Goal: Information Seeking & Learning: Learn about a topic

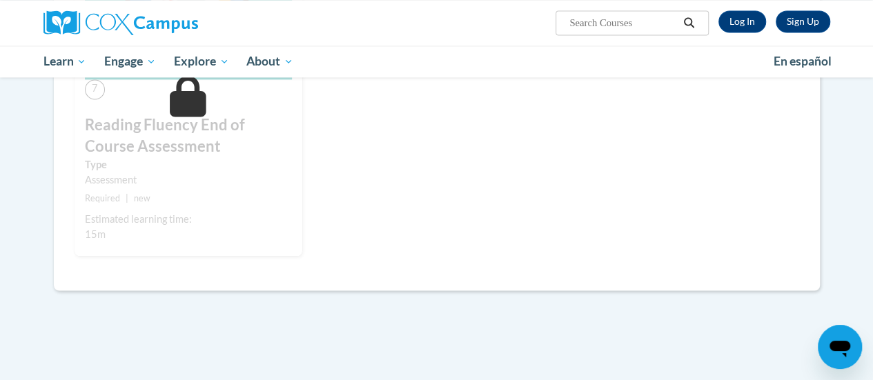
scroll to position [748, 0]
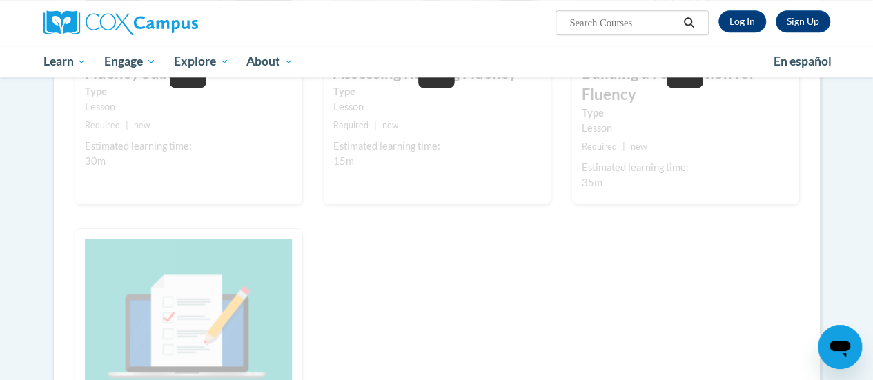
click at [464, 268] on div "1 Pre-Course Survey for Reading Fluency Type Pre-Course Survey Required | new S…" at bounding box center [436, 83] width 745 height 1028
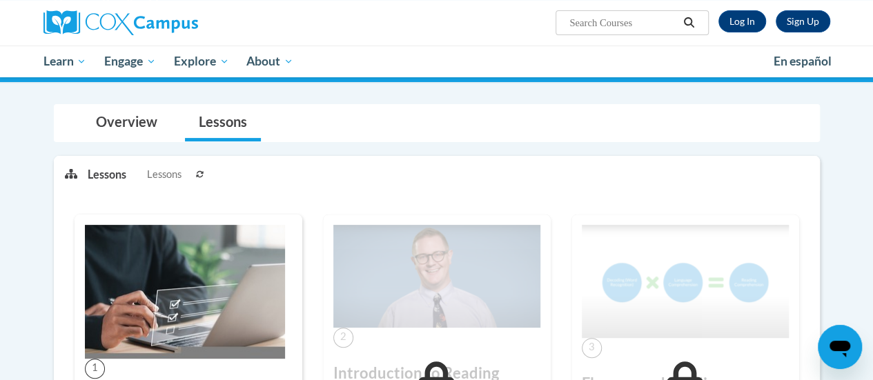
scroll to position [51, 0]
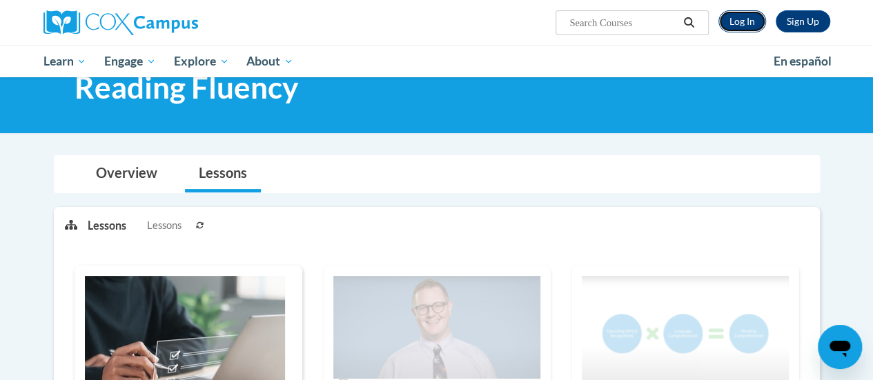
click at [735, 24] on link "Log In" at bounding box center [742, 21] width 48 height 22
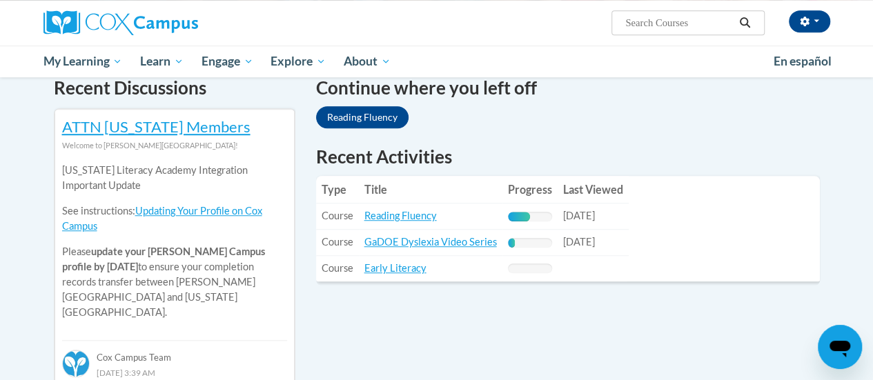
scroll to position [426, 0]
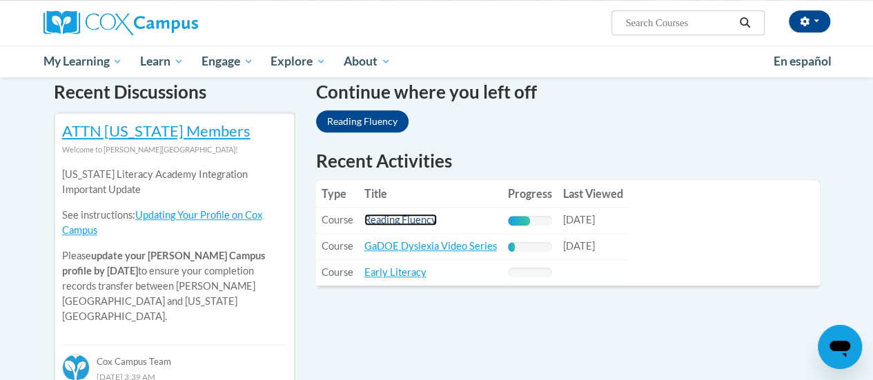
click at [411, 218] on link "Reading Fluency" at bounding box center [400, 220] width 72 height 12
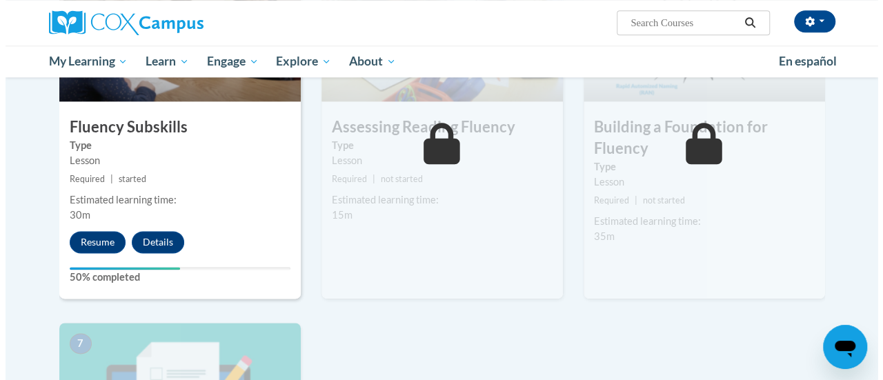
scroll to position [778, 0]
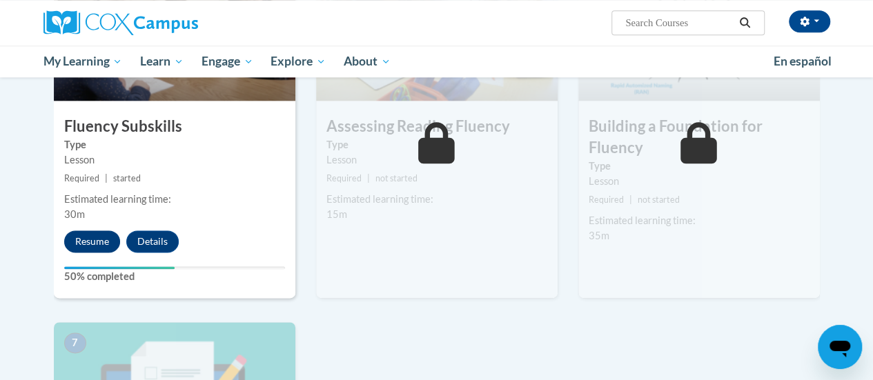
click at [97, 239] on button "Resume" at bounding box center [92, 241] width 56 height 22
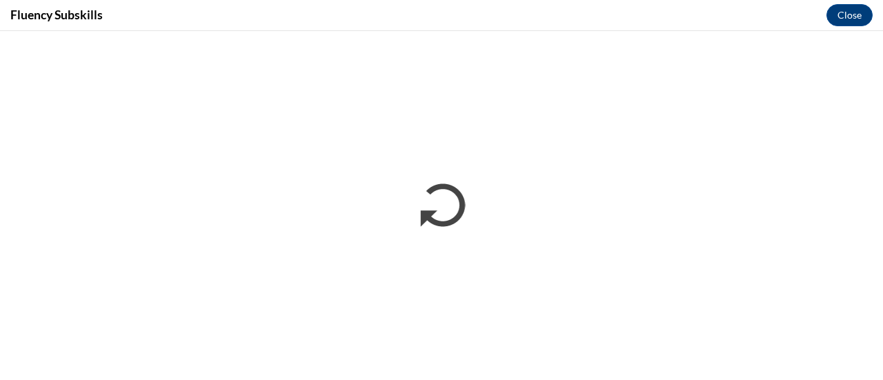
scroll to position [0, 0]
